Goal: Task Accomplishment & Management: Manage account settings

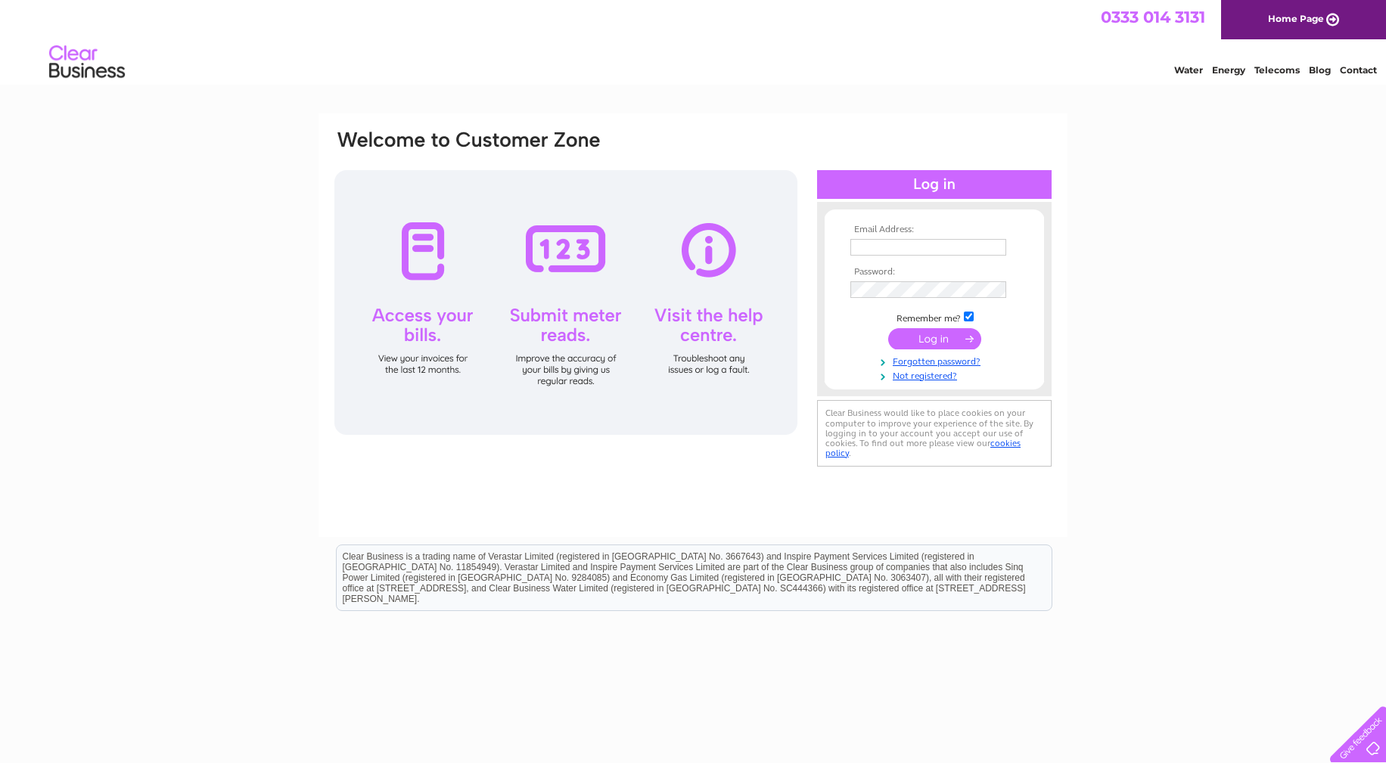
type input "[PERSON_NAME][EMAIL_ADDRESS][DOMAIN_NAME]"
click at [937, 337] on input "submit" at bounding box center [934, 338] width 93 height 21
click at [936, 341] on input "submit" at bounding box center [934, 338] width 93 height 21
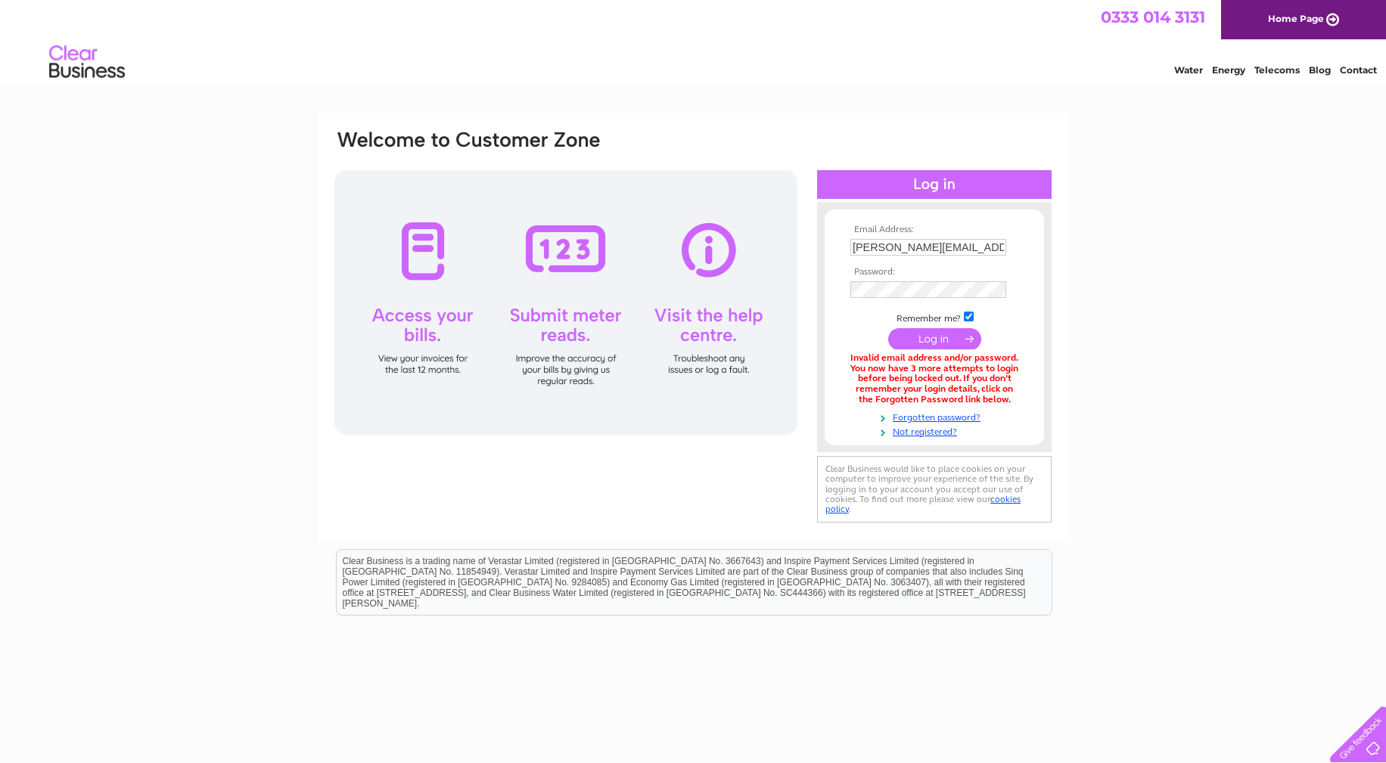
click at [934, 342] on input "submit" at bounding box center [934, 338] width 93 height 21
